Goal: Task Accomplishment & Management: Use online tool/utility

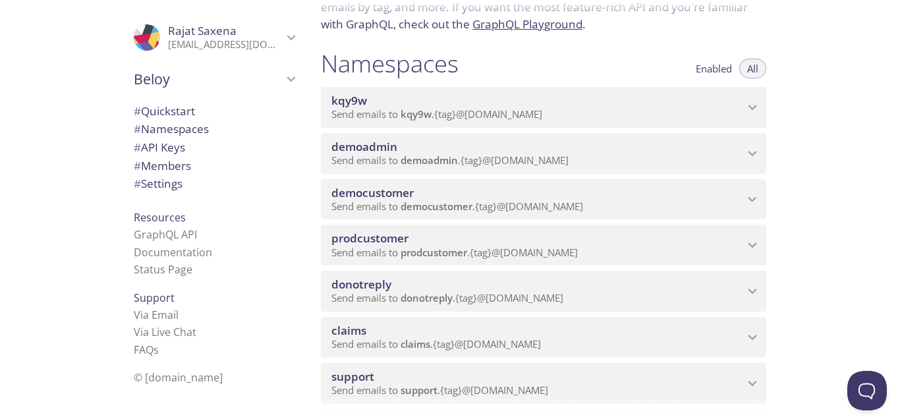
scroll to position [132, 0]
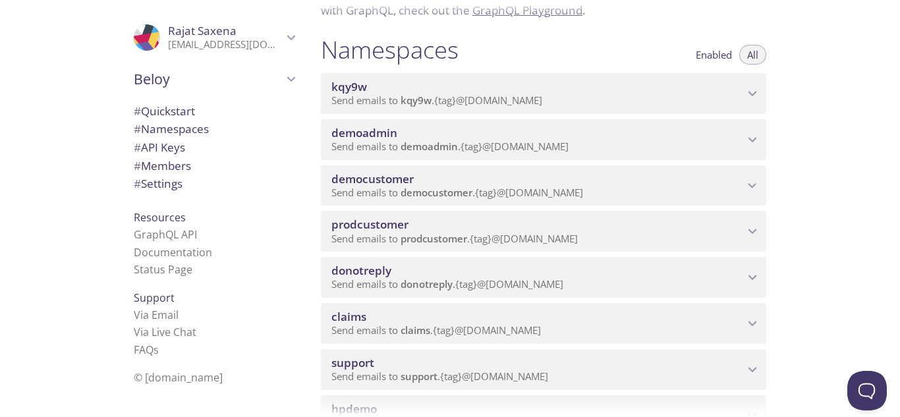
click at [442, 182] on span "democustomer" at bounding box center [538, 179] width 413 height 15
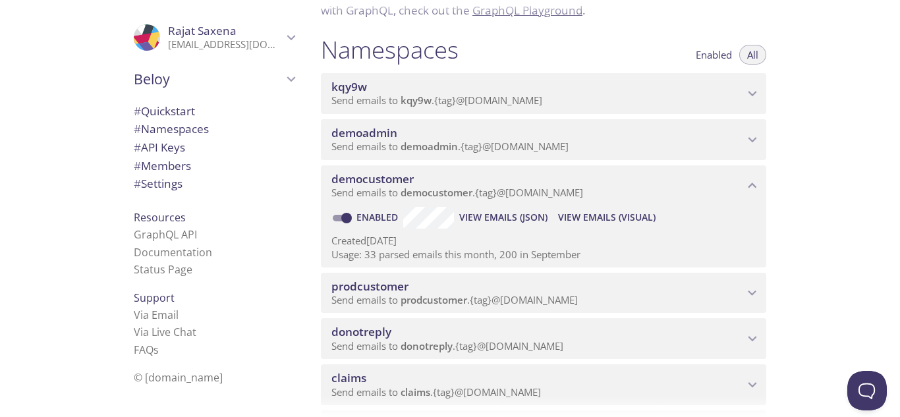
click at [577, 216] on span "View Emails (Visual)" at bounding box center [607, 218] width 98 height 16
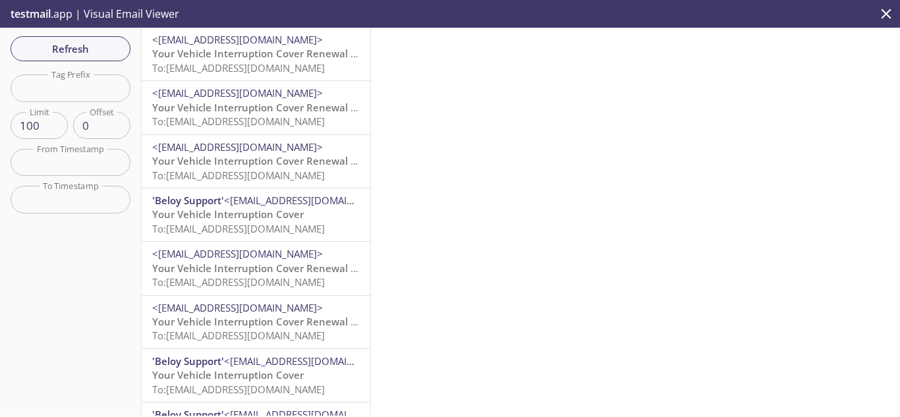
click at [270, 71] on span "To: [EMAIL_ADDRESS][DOMAIN_NAME]" at bounding box center [238, 67] width 173 height 13
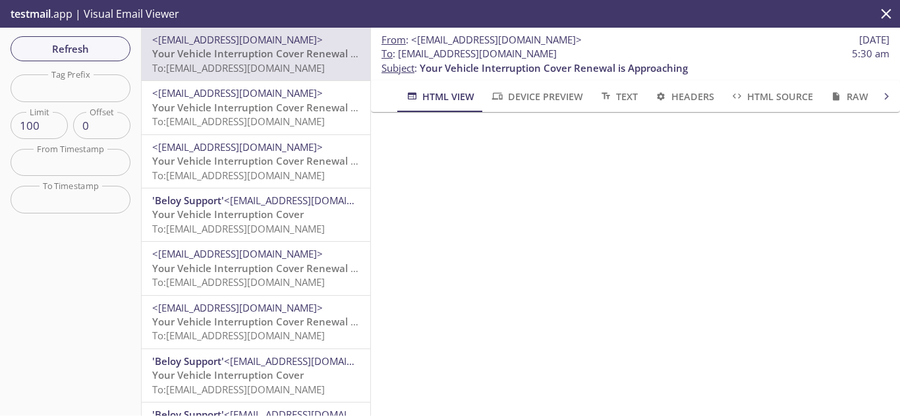
scroll to position [725, 0]
click at [239, 106] on span "Your Vehicle Interruption Cover Renewal is Approaching" at bounding box center [286, 107] width 268 height 13
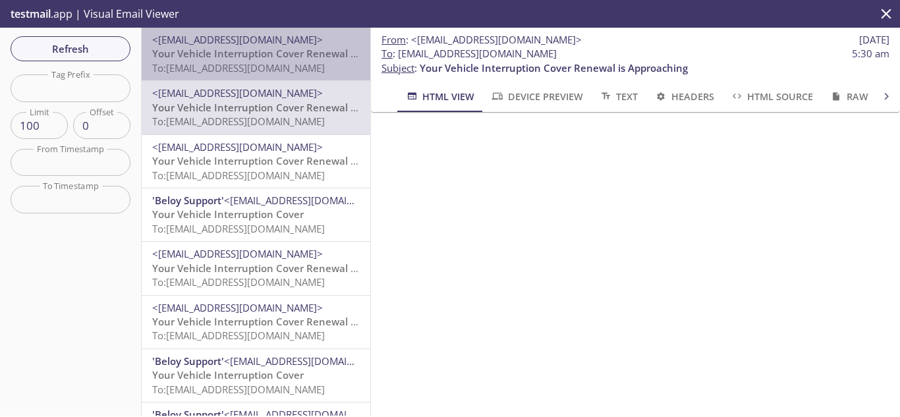
click at [281, 61] on span "To: [EMAIL_ADDRESS][DOMAIN_NAME]" at bounding box center [238, 67] width 173 height 13
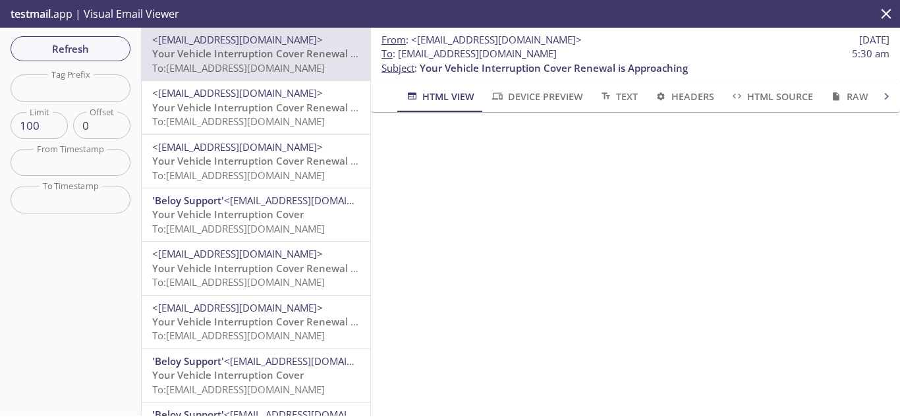
scroll to position [659, 0]
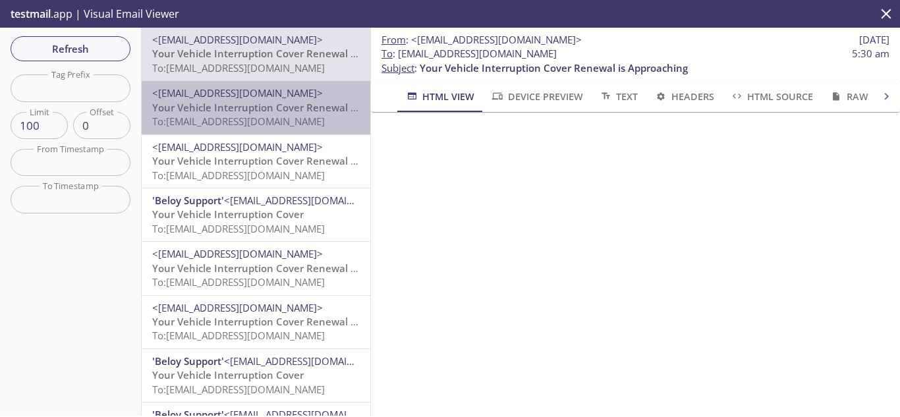
click at [278, 108] on span "Your Vehicle Interruption Cover Renewal is Approaching" at bounding box center [286, 107] width 268 height 13
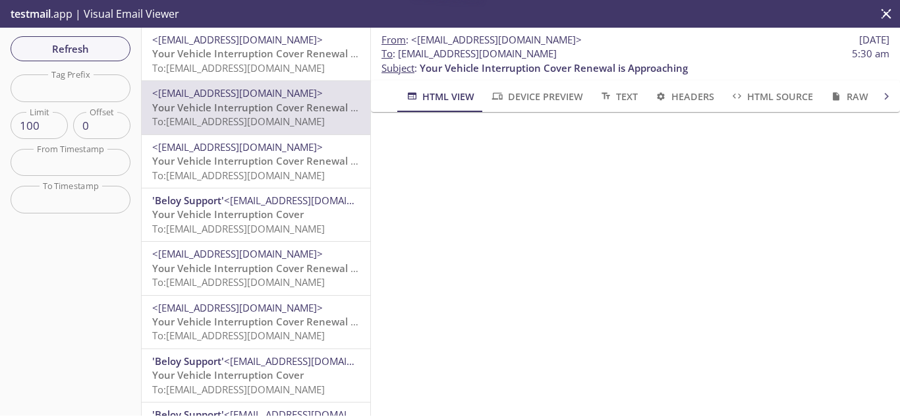
scroll to position [461, 0]
click at [212, 173] on span "To: [EMAIL_ADDRESS][DOMAIN_NAME]" at bounding box center [238, 175] width 173 height 13
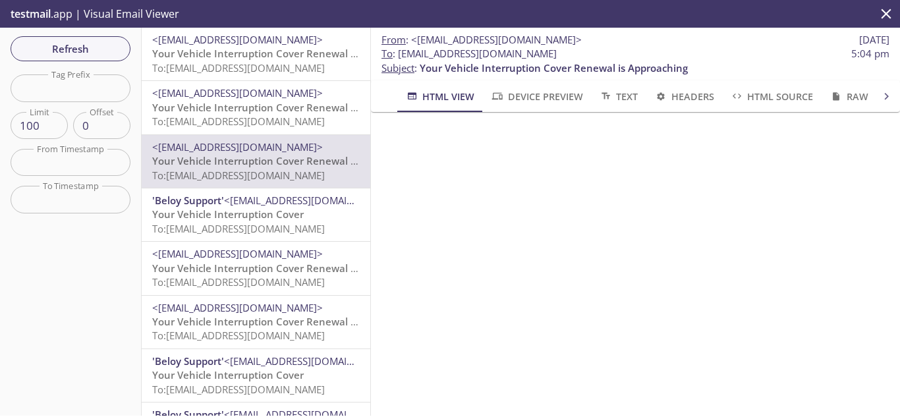
scroll to position [791, 0]
click at [887, 19] on icon "close" at bounding box center [886, 13] width 17 height 17
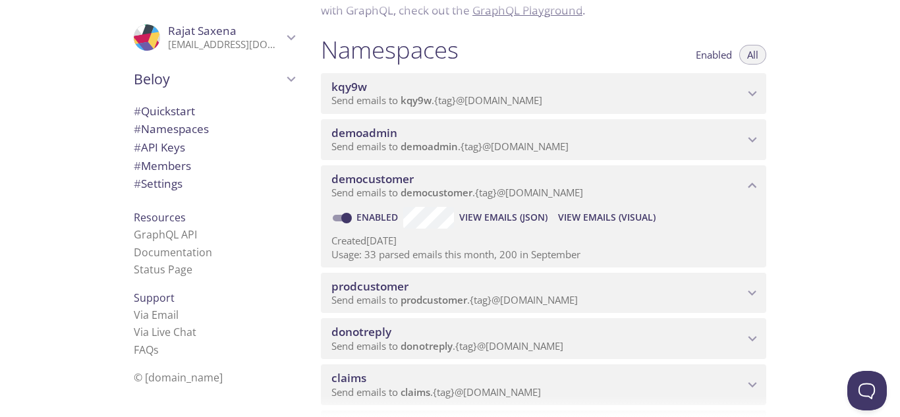
click at [504, 303] on span "Send emails to prodcustomer . {tag} @[DOMAIN_NAME]" at bounding box center [455, 299] width 247 height 13
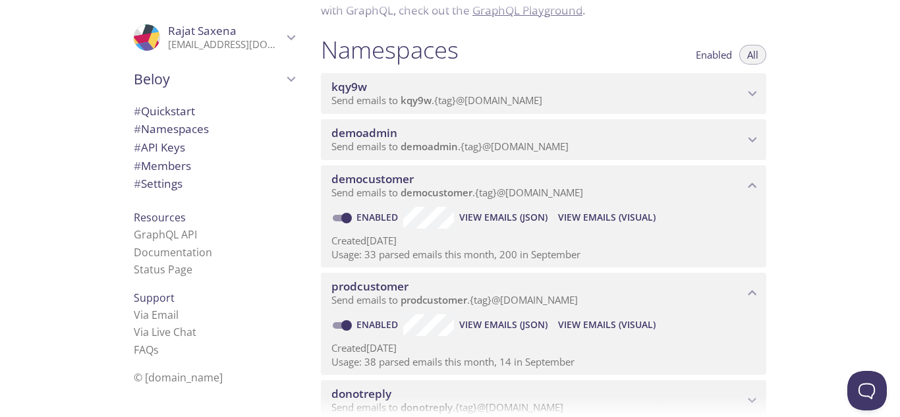
click at [604, 327] on span "View Emails (Visual)" at bounding box center [607, 325] width 98 height 16
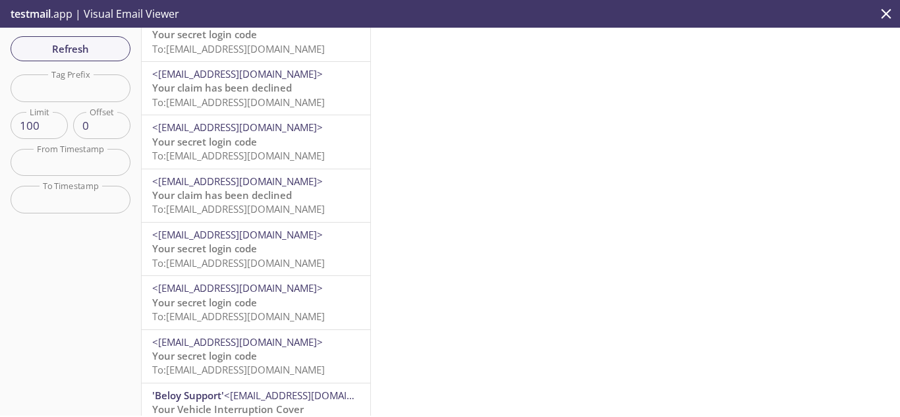
scroll to position [132, 0]
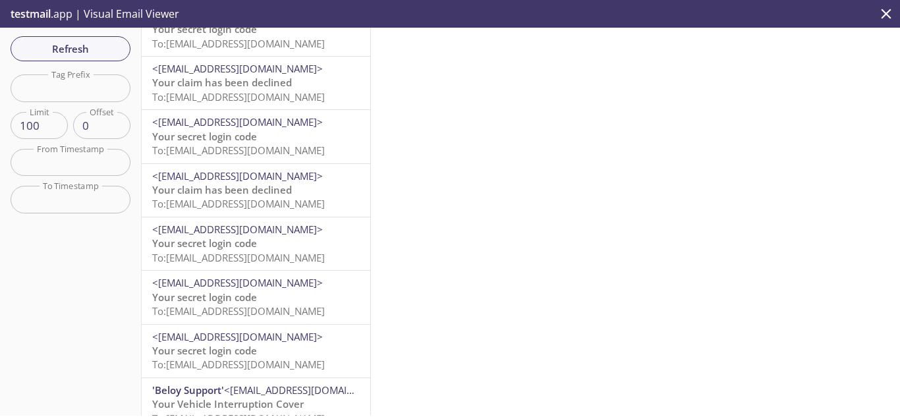
click at [264, 207] on span "To: [EMAIL_ADDRESS][DOMAIN_NAME]" at bounding box center [238, 203] width 173 height 13
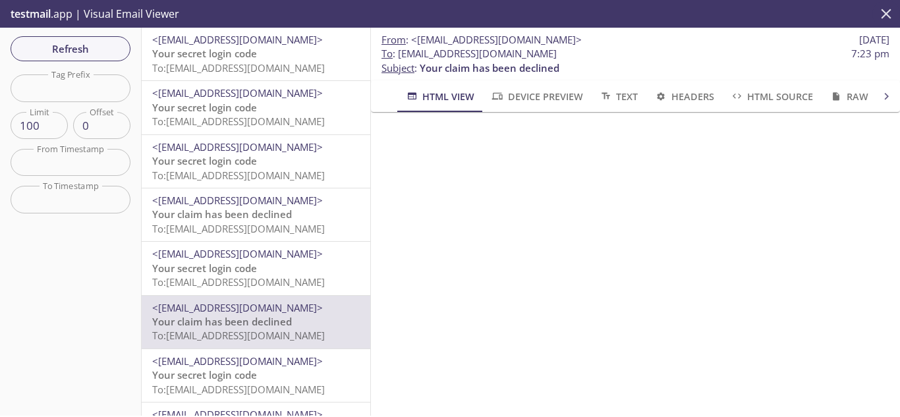
click at [890, 14] on icon "close" at bounding box center [886, 13] width 17 height 17
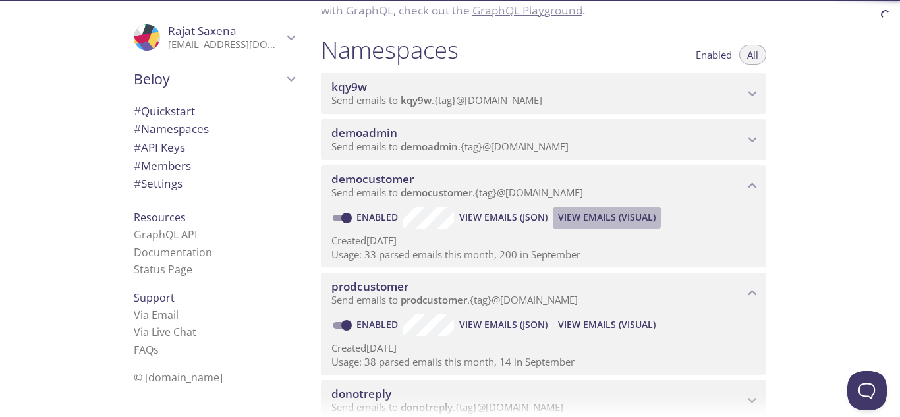
click at [592, 213] on span "View Emails (Visual)" at bounding box center [607, 218] width 98 height 16
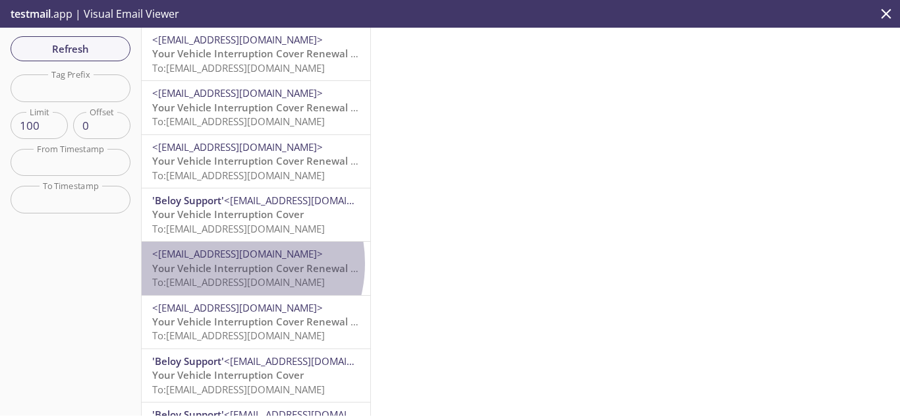
click at [223, 263] on span "Your Vehicle Interruption Cover Renewal is Approaching" at bounding box center [286, 268] width 268 height 13
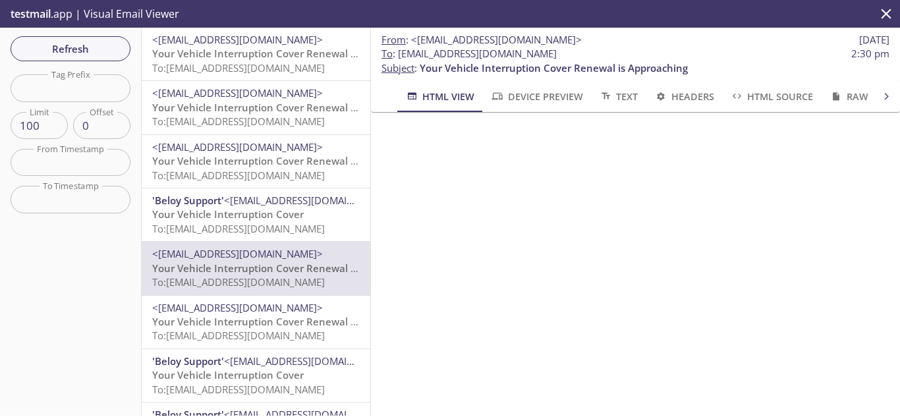
click at [887, 11] on icon "close" at bounding box center [886, 13] width 17 height 17
